Goal: Find specific page/section: Find specific page/section

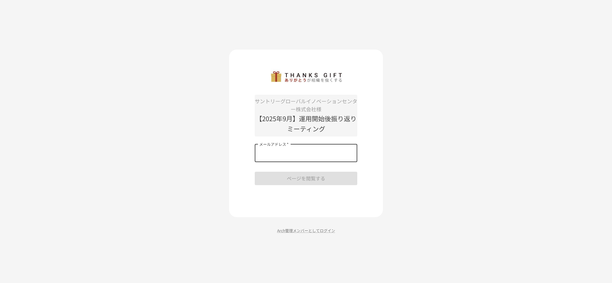
click at [288, 157] on input "メールアドレス   *" at bounding box center [306, 153] width 102 height 18
type input "**********"
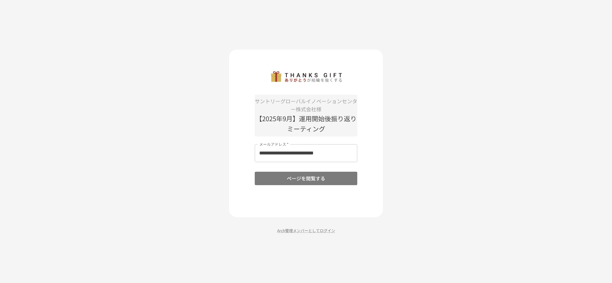
click at [299, 179] on button "ページを閲覧する" at bounding box center [306, 178] width 102 height 13
